Goal: Task Accomplishment & Management: Use online tool/utility

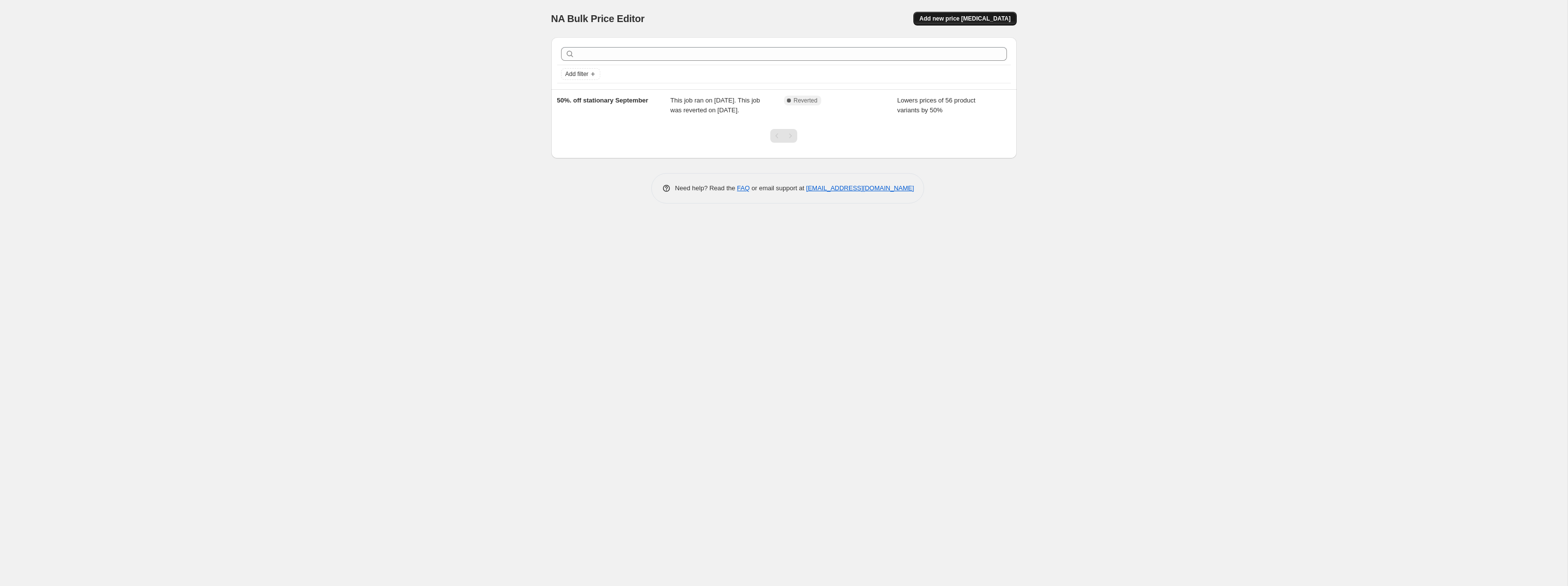
click at [968, 16] on span "Add new price [MEDICAL_DATA]" at bounding box center [965, 18] width 91 height 8
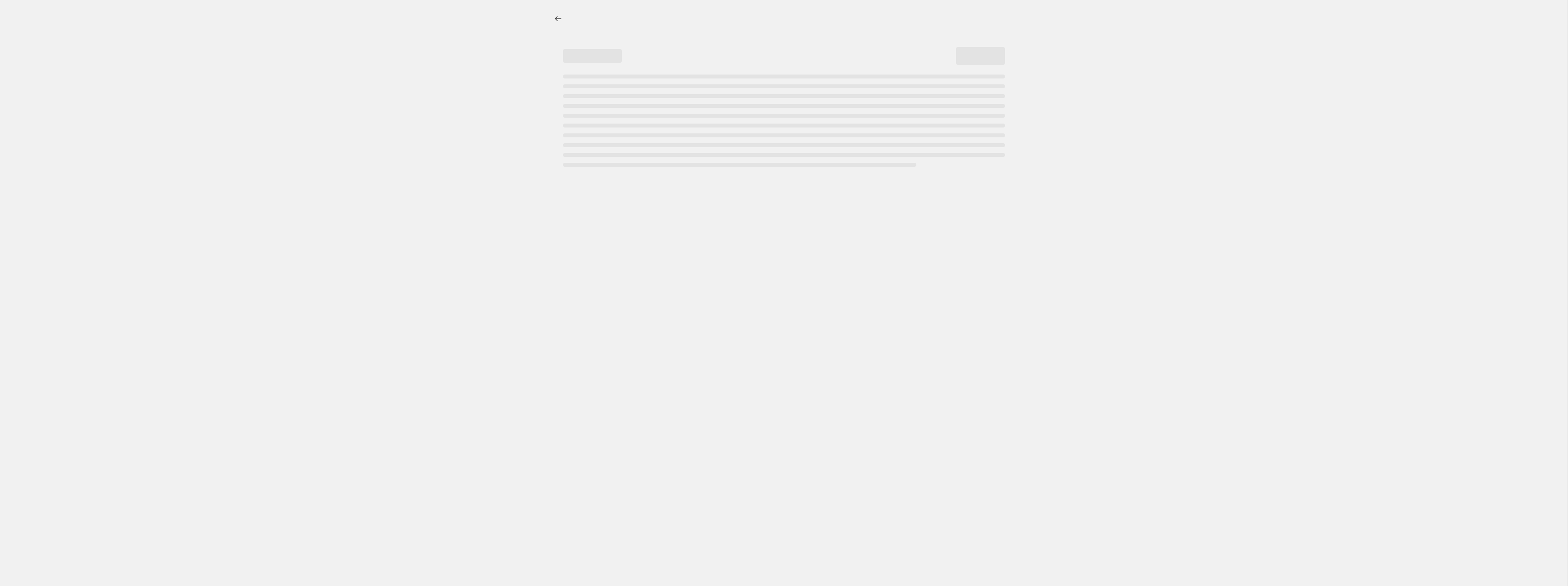
select select "percentage"
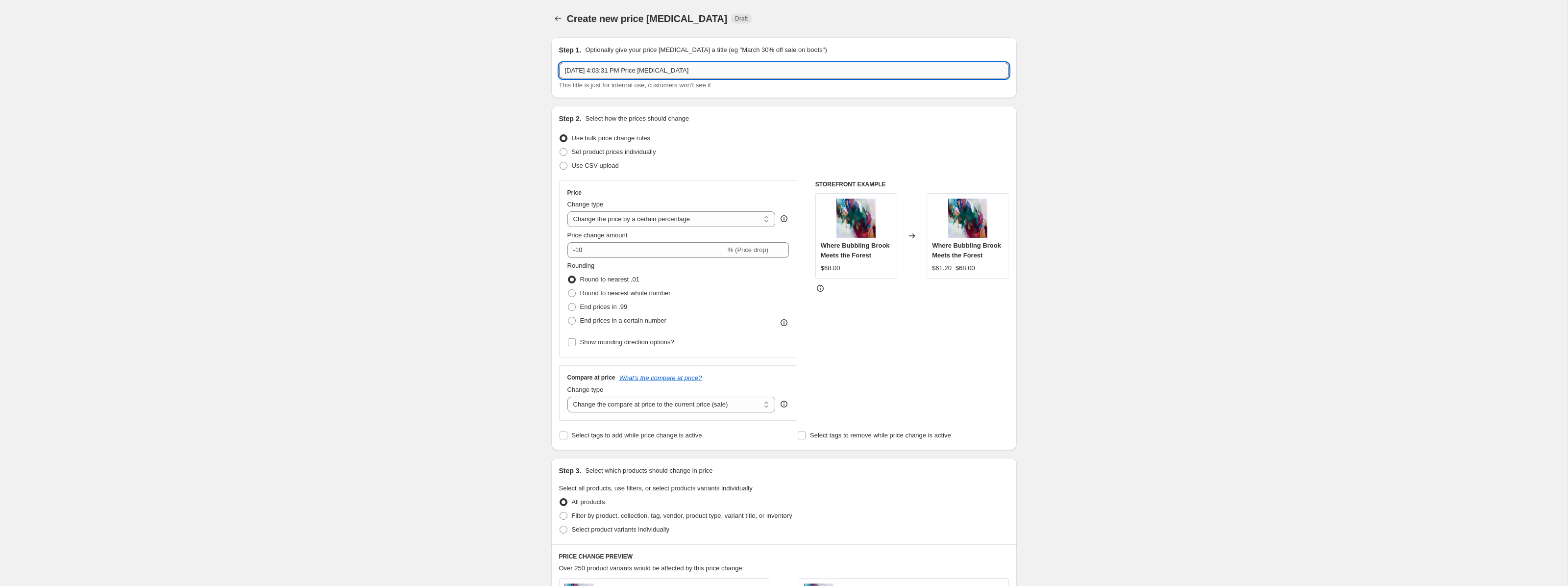
click at [700, 72] on input "[DATE] 4:03:31 PM Price [MEDICAL_DATA]" at bounding box center [784, 71] width 450 height 16
drag, startPoint x: 700, startPoint y: 72, endPoint x: 556, endPoint y: 66, distance: 144.1
click at [556, 66] on div "Step 1. Optionally give your price [MEDICAL_DATA] a title (eg "March 30% off sa…" at bounding box center [784, 68] width 466 height 61
type input "20% off Jouranals"
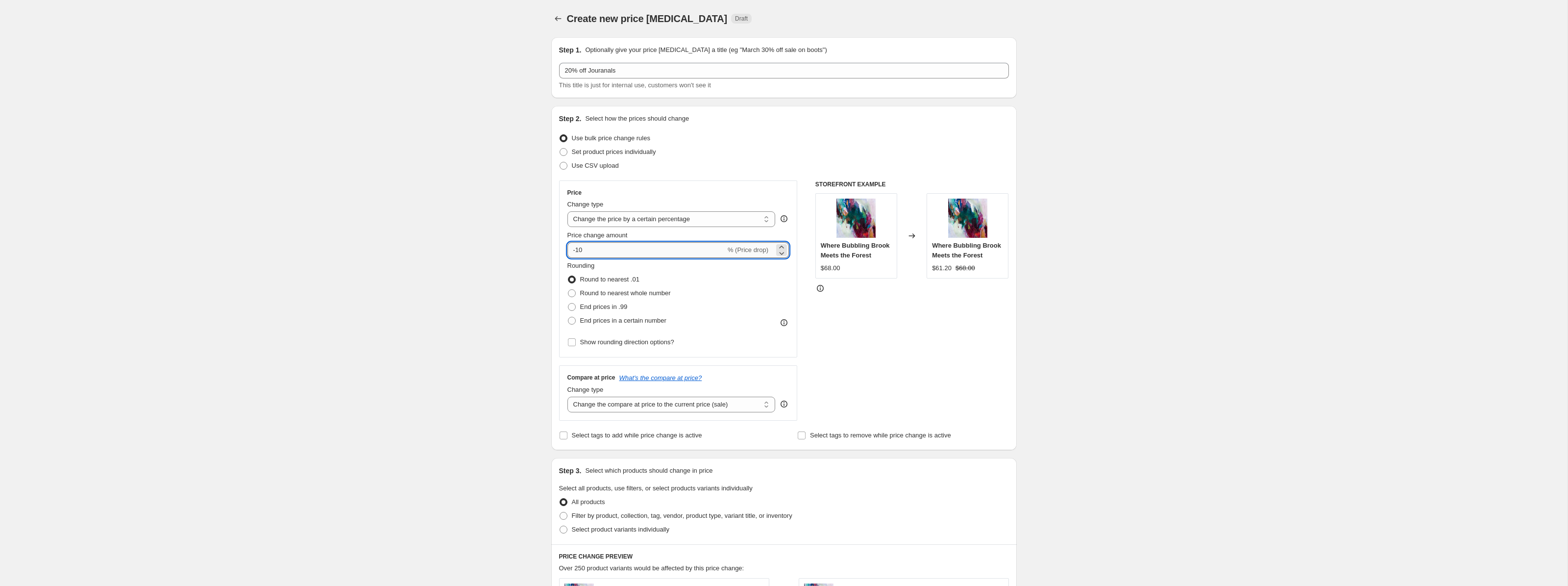
click at [609, 252] on input "-10" at bounding box center [646, 250] width 158 height 16
type input "-1"
type input "-20"
click at [677, 275] on div "Rounding Round to nearest .01 Round to nearest whole number End prices in .99 E…" at bounding box center [678, 294] width 222 height 66
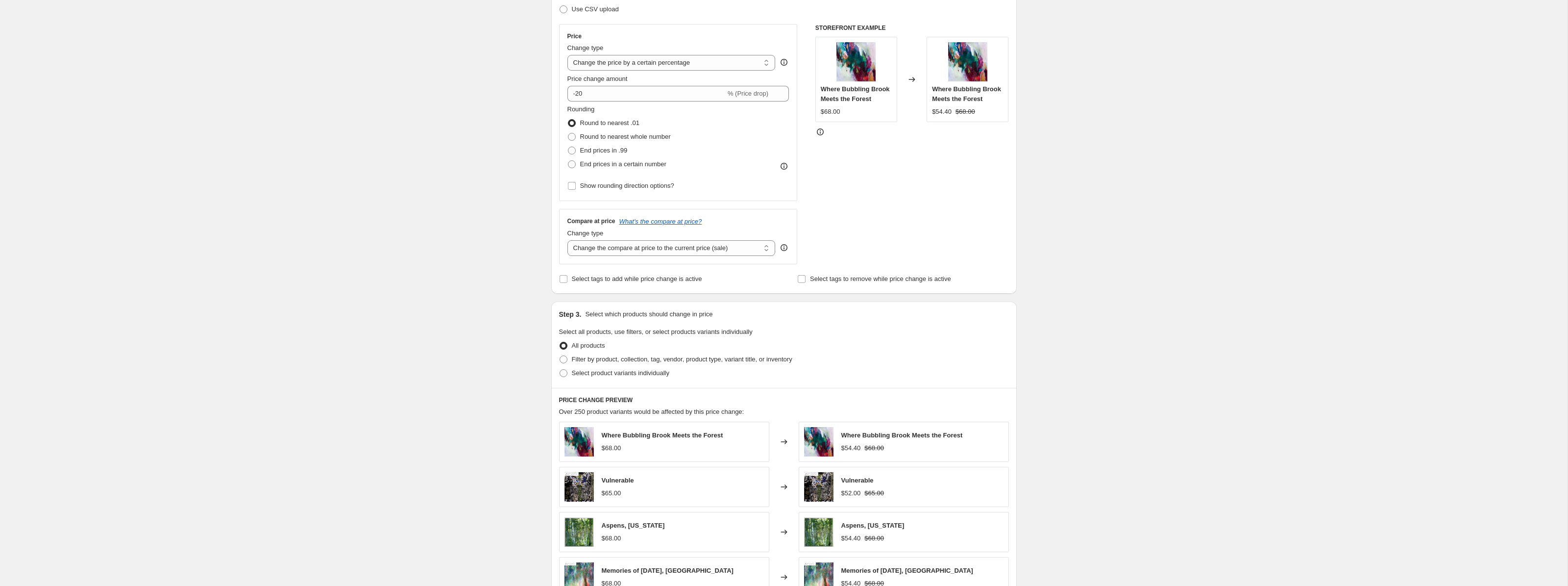
scroll to position [157, 0]
click at [566, 358] on span at bounding box center [563, 359] width 8 height 8
click at [560, 356] on input "Filter by product, collection, tag, vendor, product type, variant title, or inv…" at bounding box center [559, 355] width 1 height 1
radio input "true"
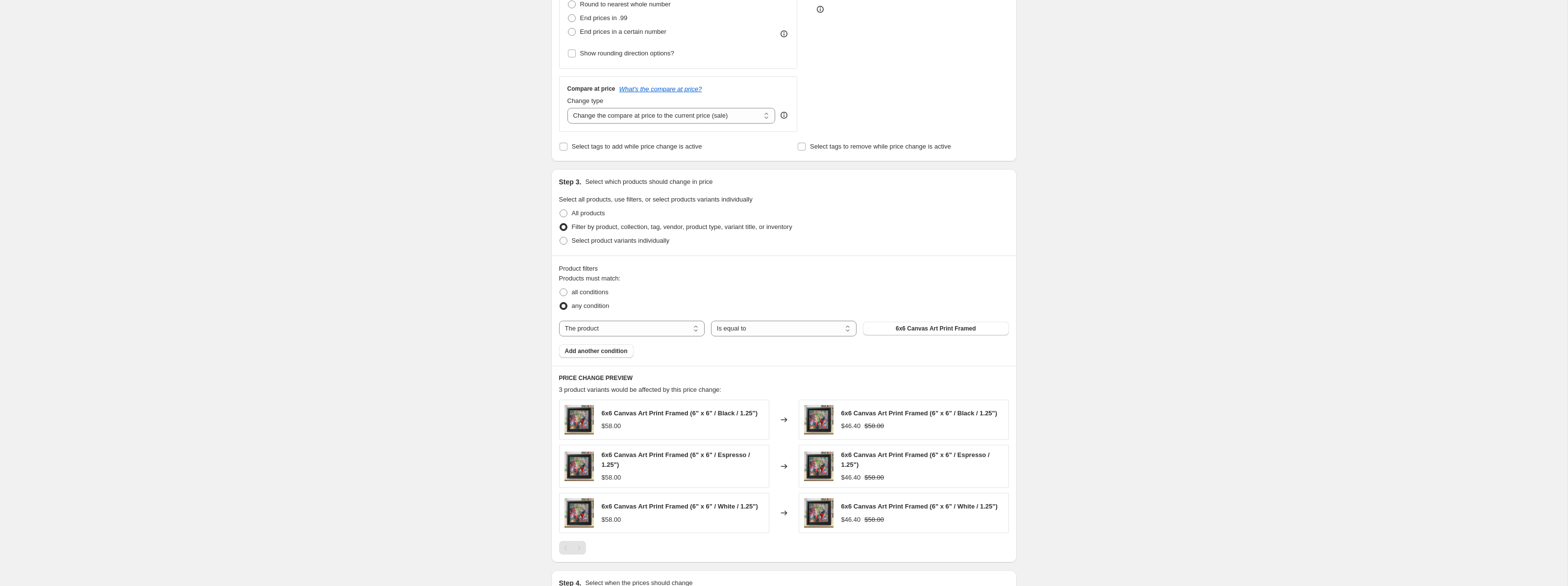
scroll to position [291, 0]
click at [564, 289] on span at bounding box center [563, 289] width 8 height 8
click at [560, 286] on input "all conditions" at bounding box center [559, 286] width 1 height 1
radio input "true"
click at [911, 325] on span "6x6 Canvas Art Print Framed" at bounding box center [936, 326] width 80 height 8
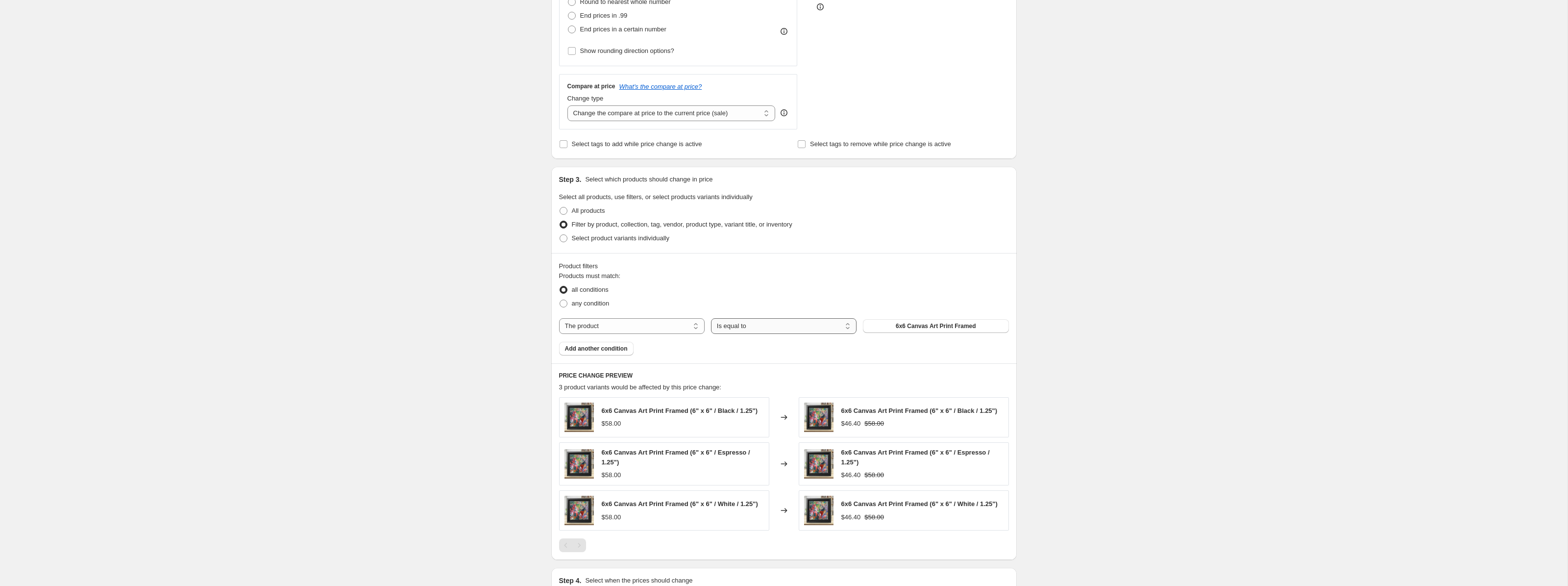
click at [740, 322] on select "Is equal to Is not equal to" at bounding box center [783, 326] width 145 height 16
click at [590, 346] on span "Add another condition" at bounding box center [596, 348] width 63 height 8
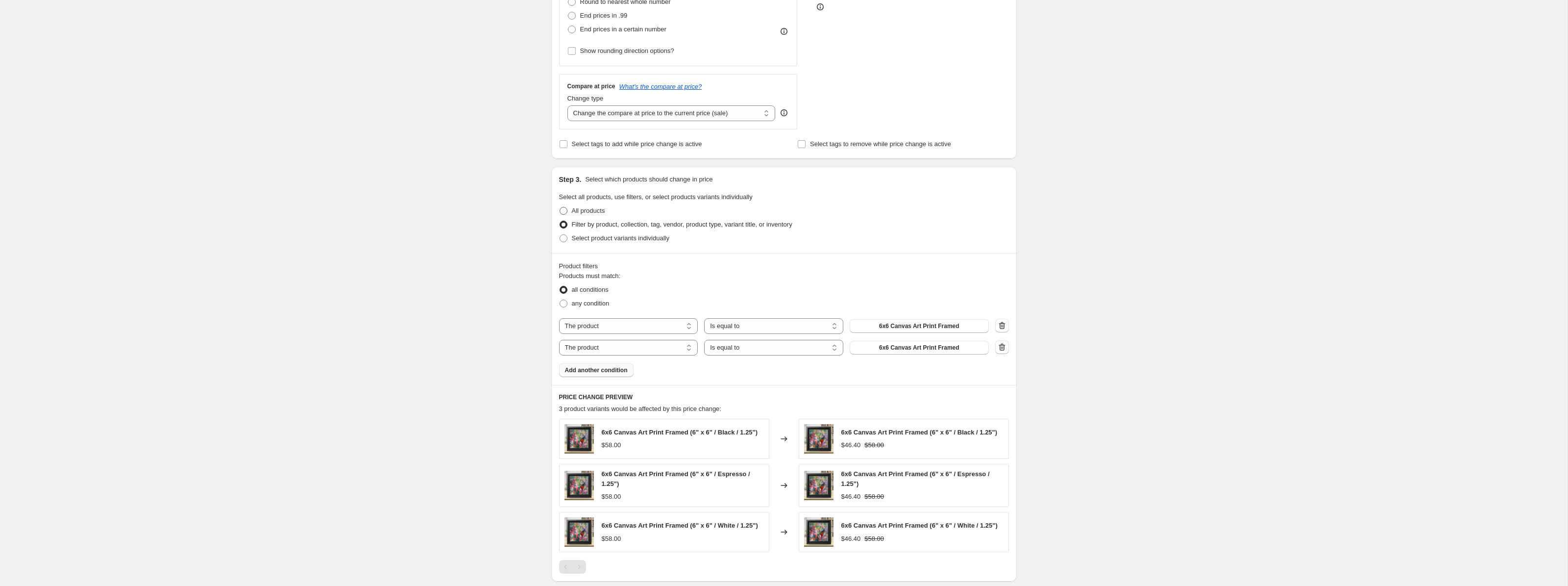
click at [564, 212] on span at bounding box center [563, 211] width 8 height 8
click at [560, 208] on input "All products" at bounding box center [559, 207] width 1 height 1
radio input "true"
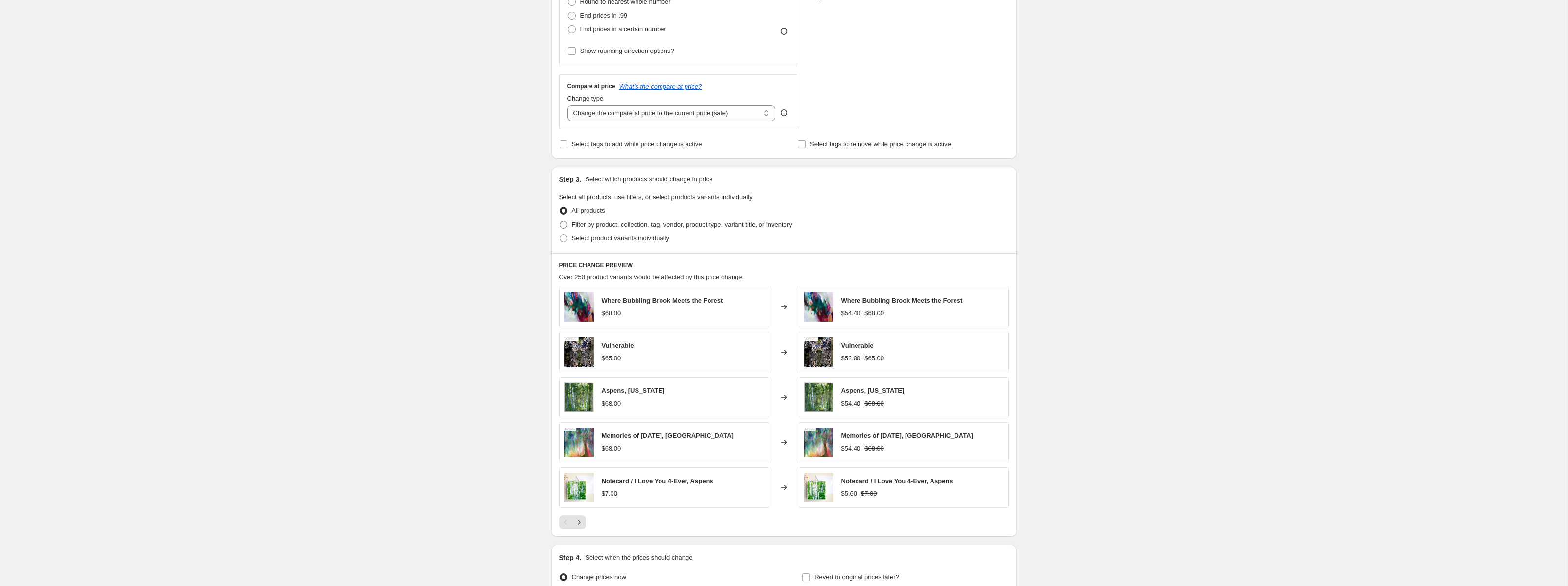
click at [564, 224] on span at bounding box center [563, 224] width 8 height 8
click at [560, 221] on input "Filter by product, collection, tag, vendor, product type, variant title, or inv…" at bounding box center [559, 221] width 1 height 1
radio input "true"
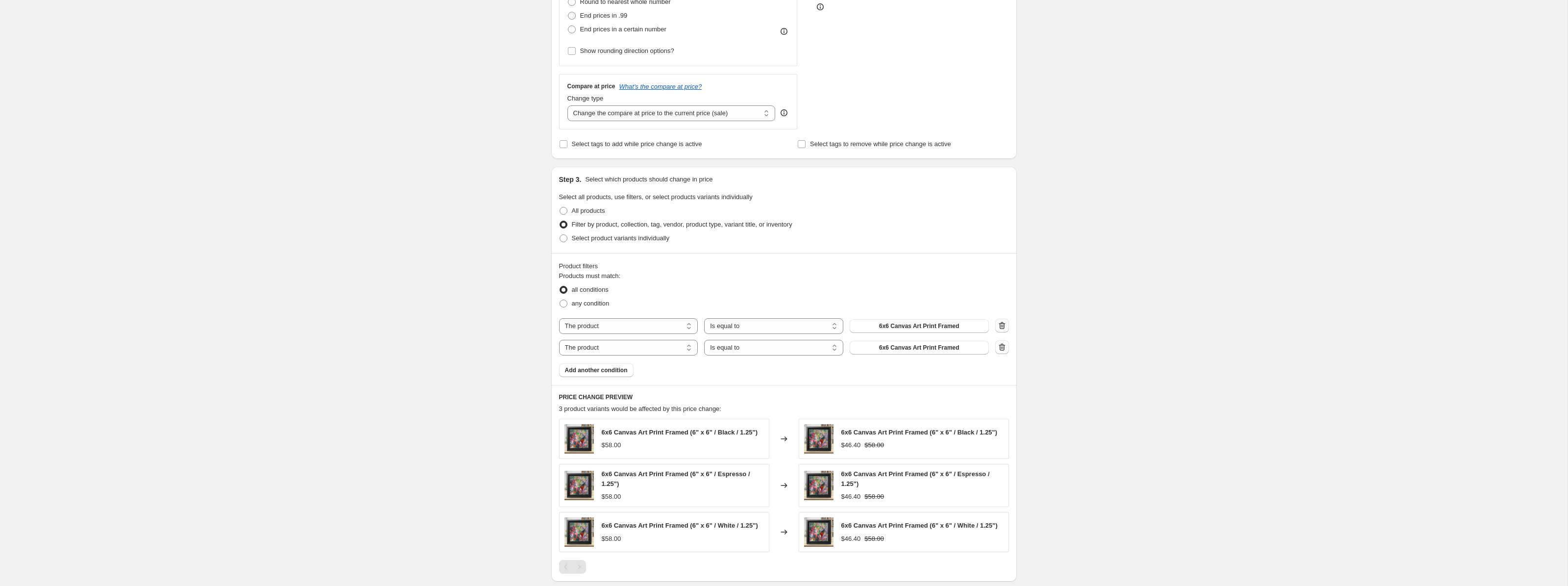
click at [1001, 326] on icon "button" at bounding box center [1001, 326] width 1 height 3
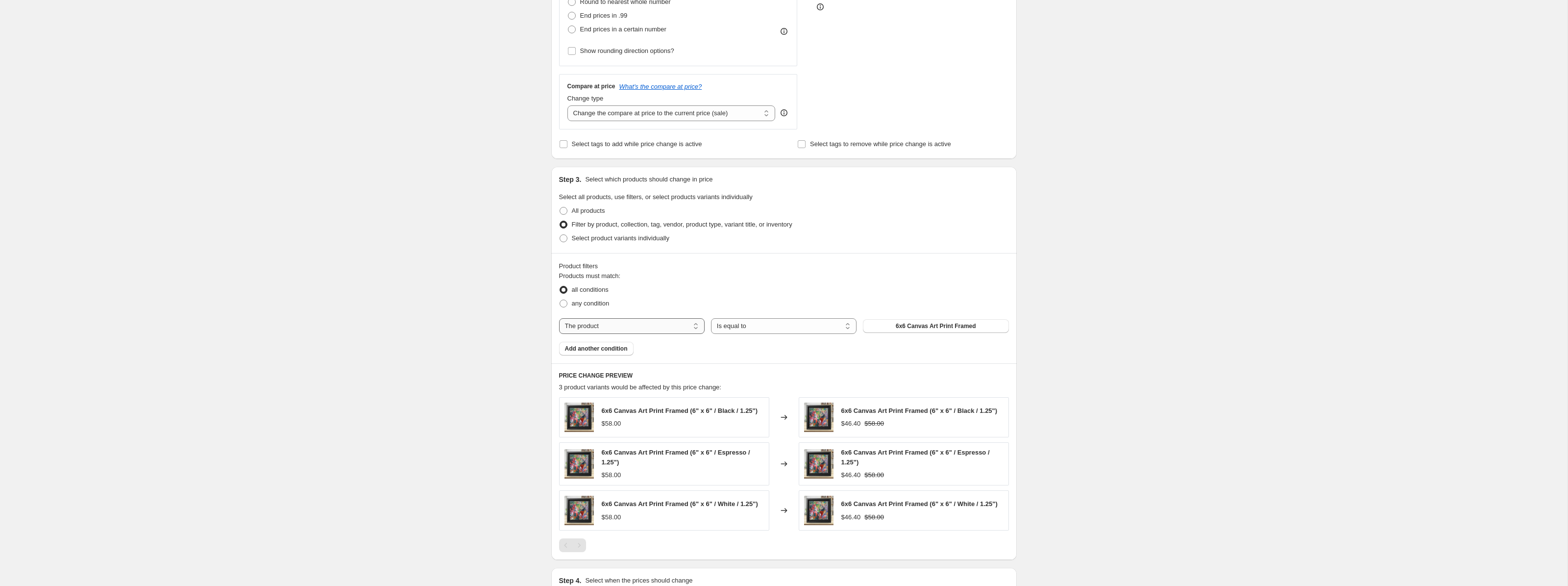
click at [695, 330] on select "The product The product's collection The product's tag The product's vendor The…" at bounding box center [632, 326] width 145 height 16
select select "collection"
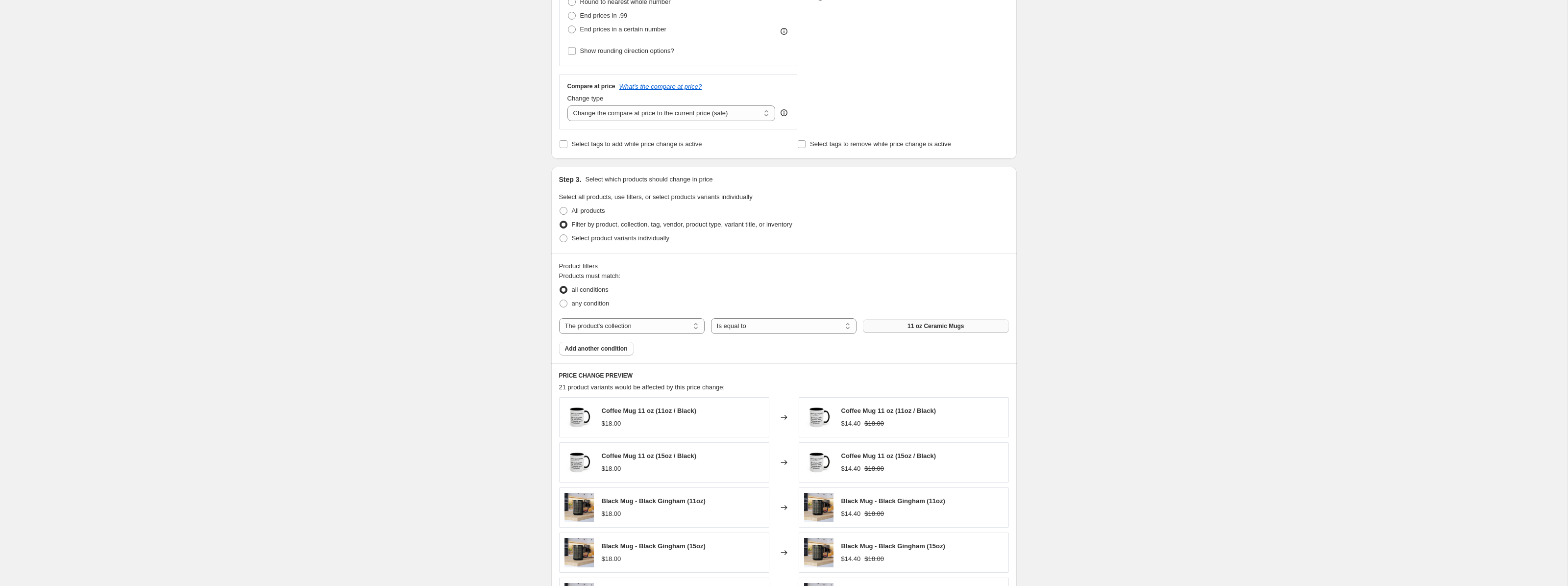
click at [915, 326] on span "11 oz Ceramic Mugs" at bounding box center [936, 326] width 57 height 8
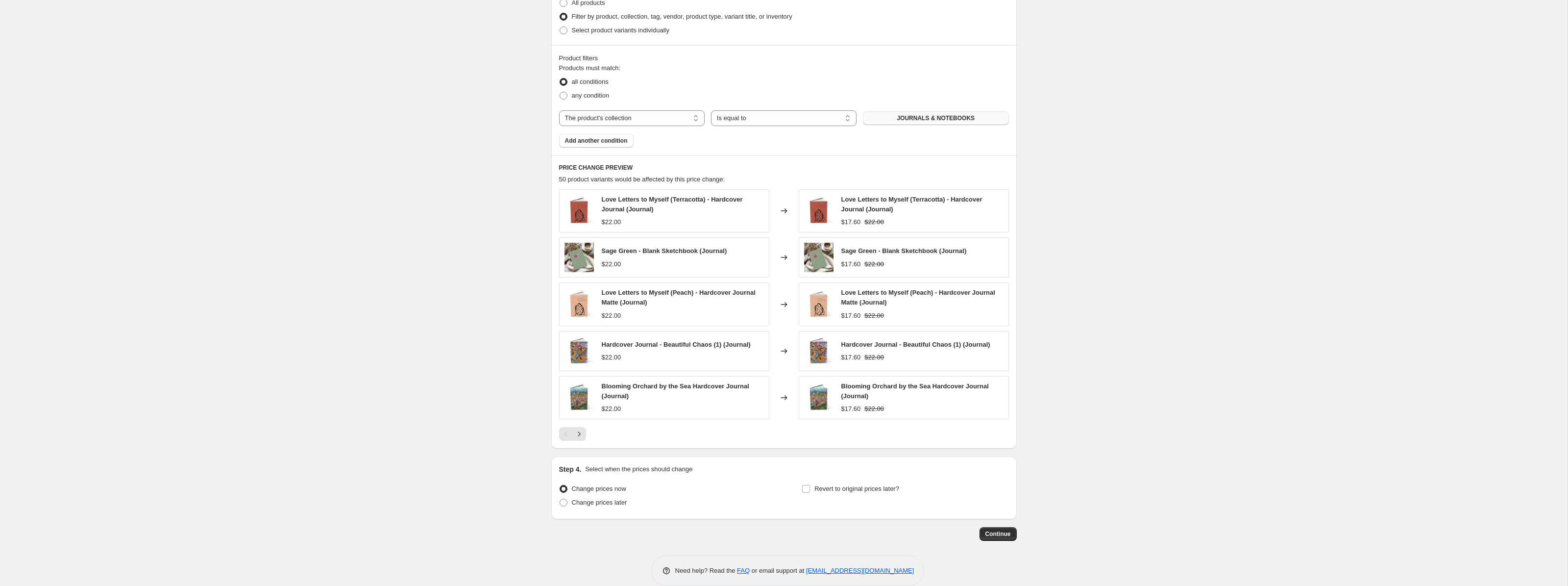
scroll to position [514, 0]
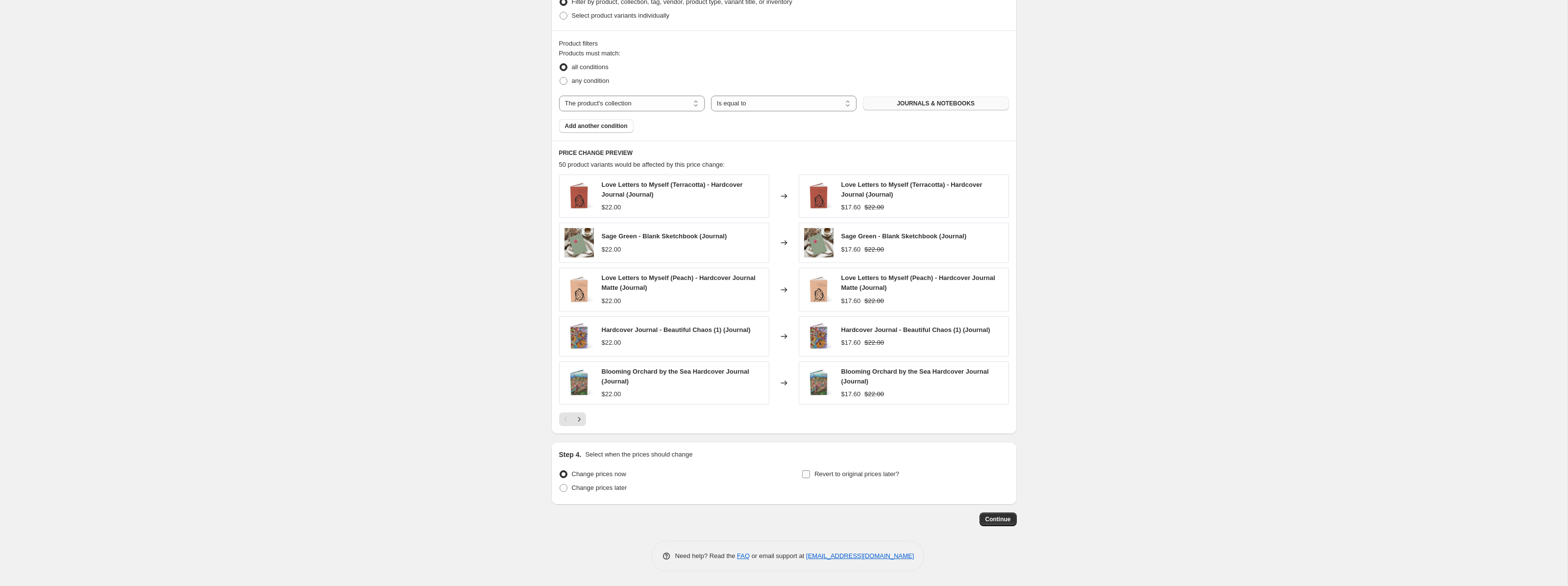
click at [810, 475] on input "Revert to original prices later?" at bounding box center [806, 474] width 8 height 8
checkbox input "true"
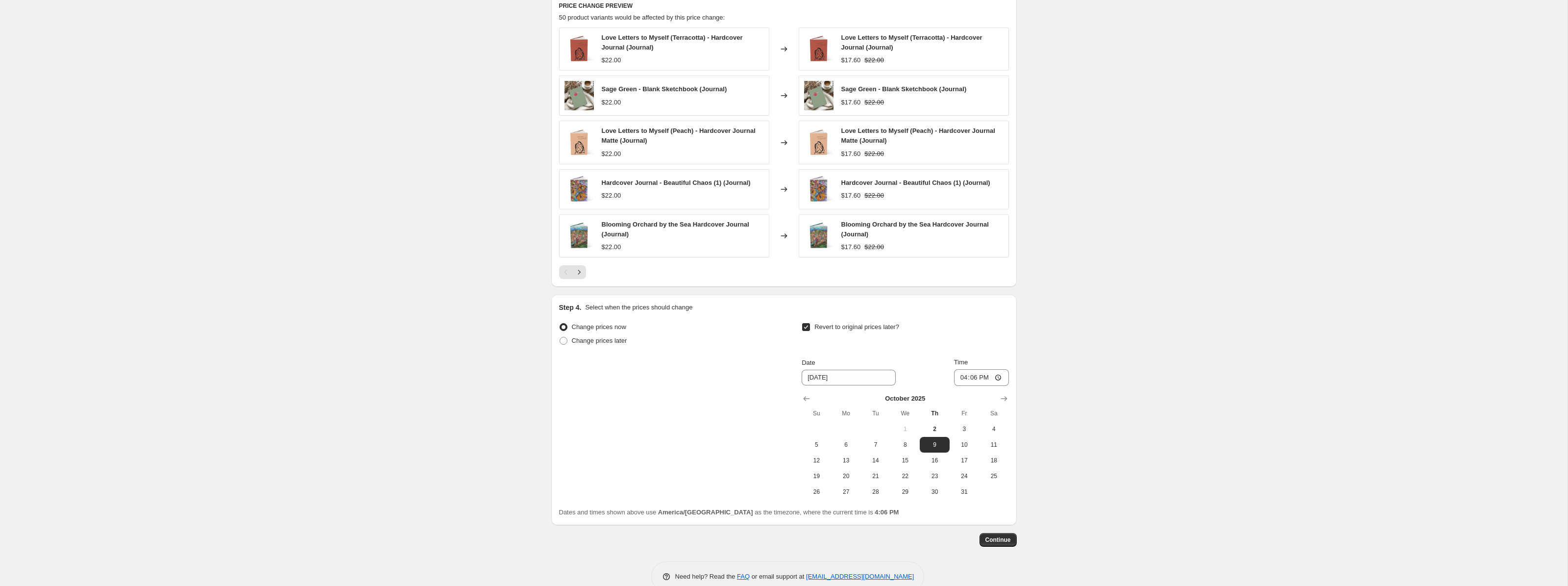
scroll to position [682, 0]
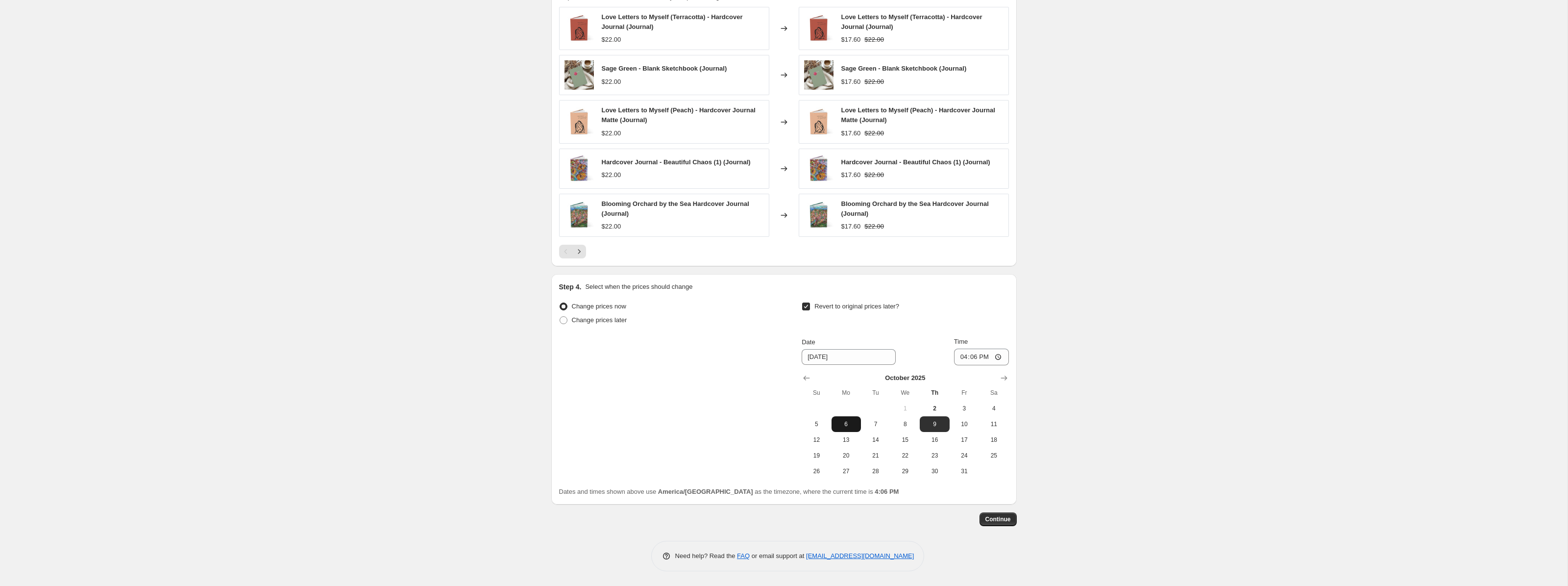
click at [846, 423] on span "6" at bounding box center [846, 424] width 21 height 8
click at [816, 422] on span "5" at bounding box center [816, 424] width 21 height 8
type input "[DATE]"
click at [983, 359] on input "16:06" at bounding box center [981, 356] width 55 height 16
click at [968, 358] on input "16:06" at bounding box center [981, 356] width 55 height 16
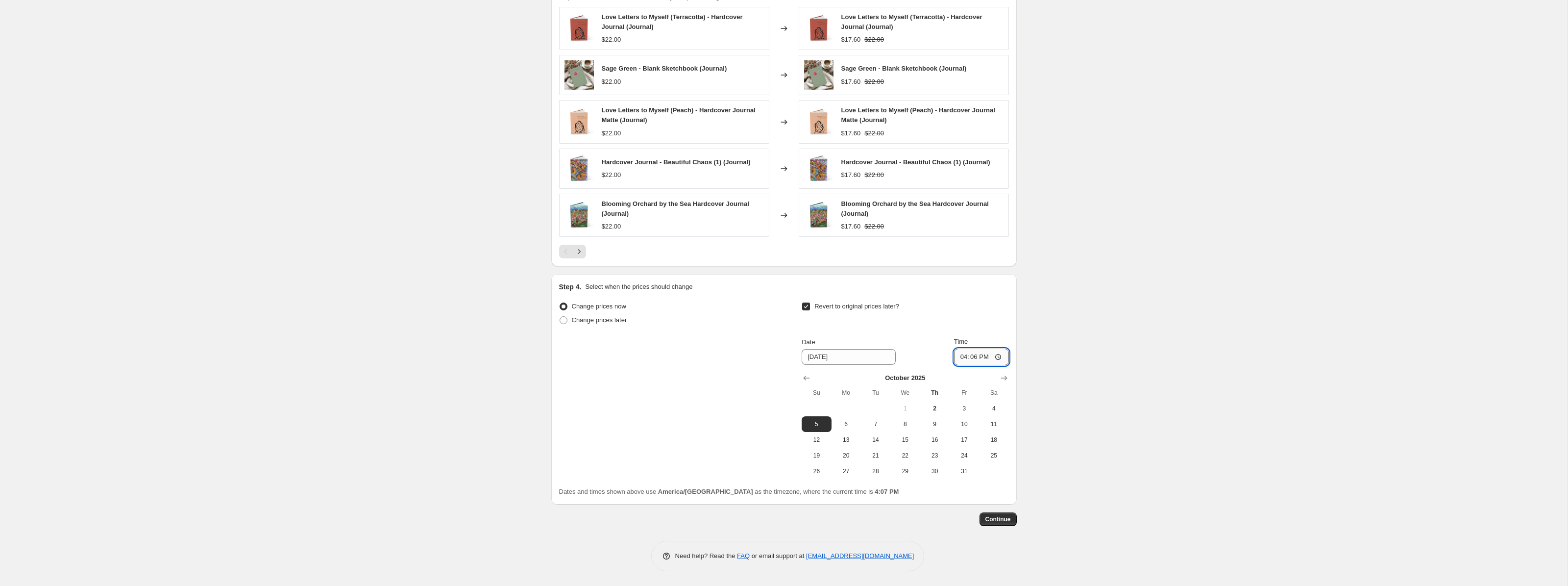
click at [998, 358] on input "16:06" at bounding box center [981, 356] width 55 height 16
type input "23:59"
click at [1001, 518] on span "Continue" at bounding box center [998, 519] width 26 height 8
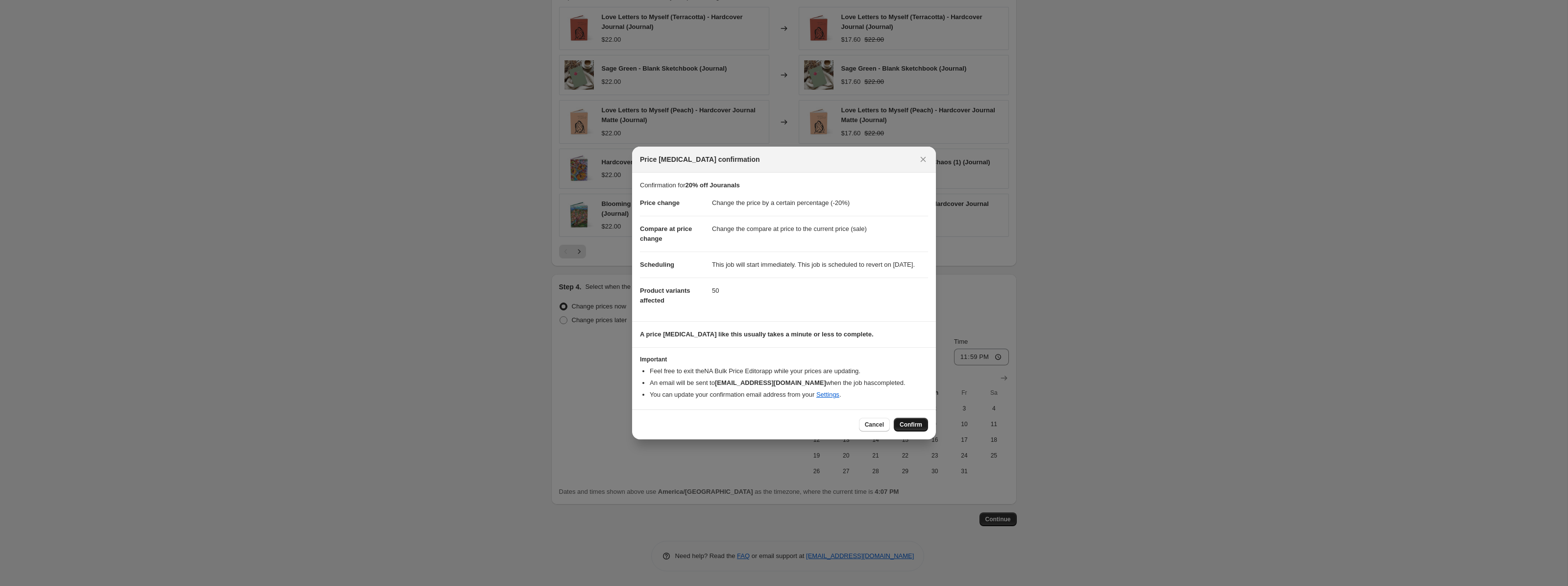
click at [908, 429] on span "Confirm" at bounding box center [911, 425] width 23 height 8
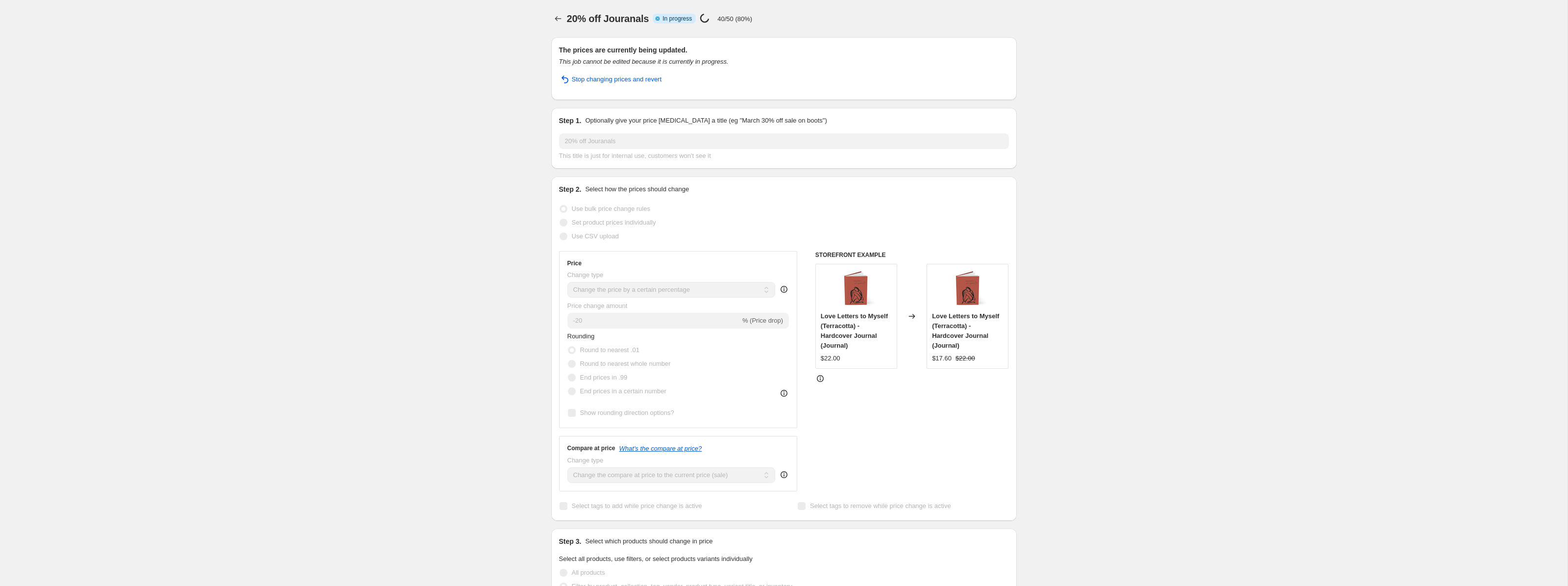
select select "percentage"
select select "collection"
